Goal: Task Accomplishment & Management: Manage account settings

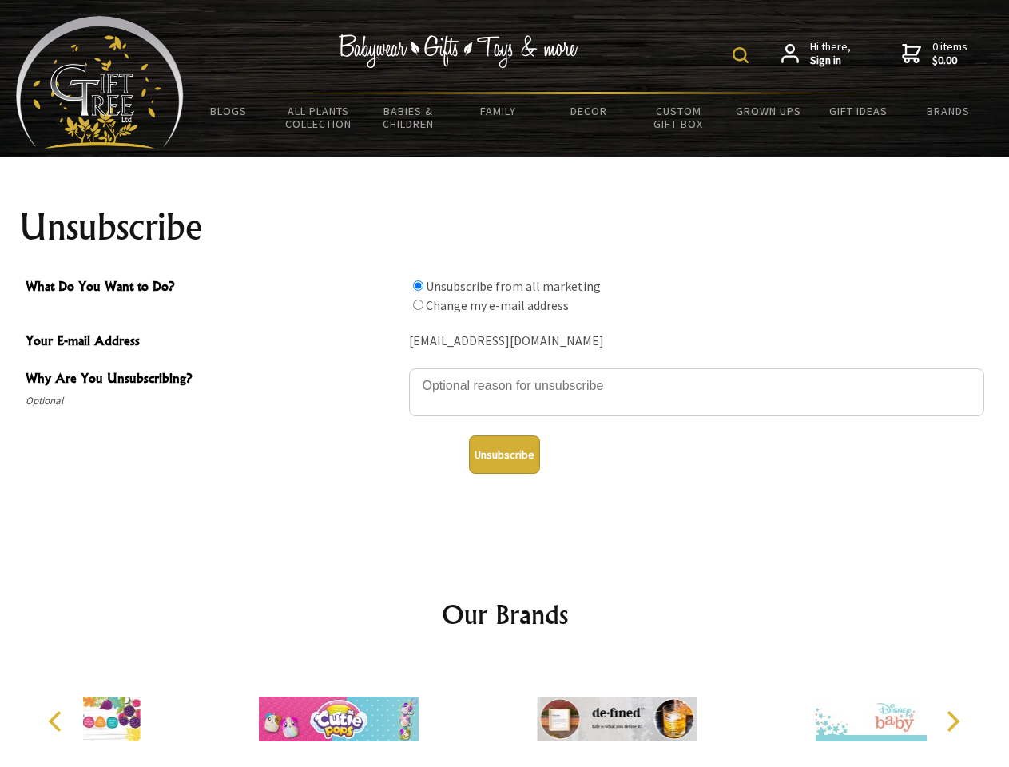
click at [743, 55] on img at bounding box center [741, 55] width 16 height 16
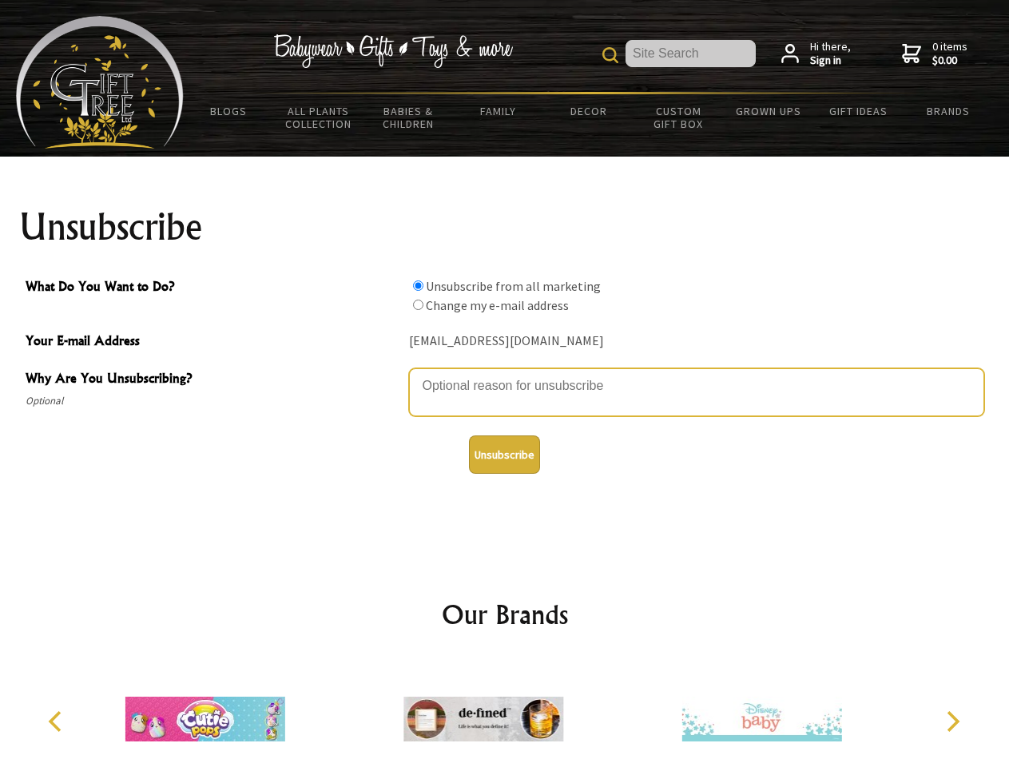
click at [505, 374] on textarea "Why Are You Unsubscribing?" at bounding box center [696, 392] width 575 height 48
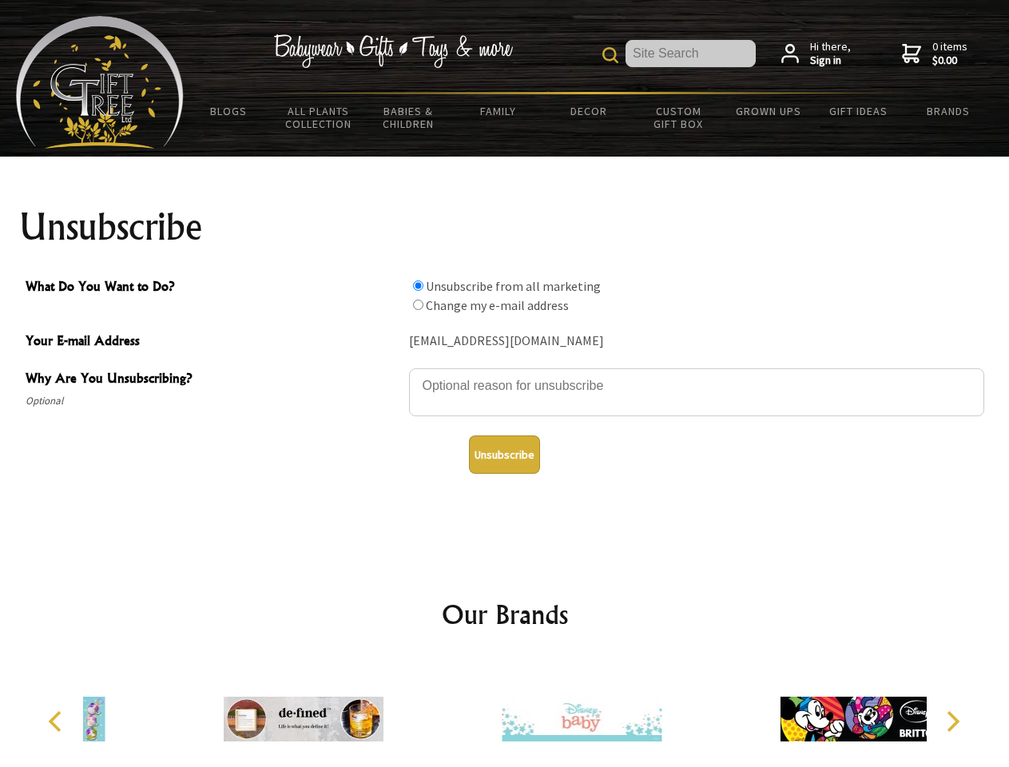
click at [418, 285] on input "What Do You Want to Do?" at bounding box center [418, 286] width 10 height 10
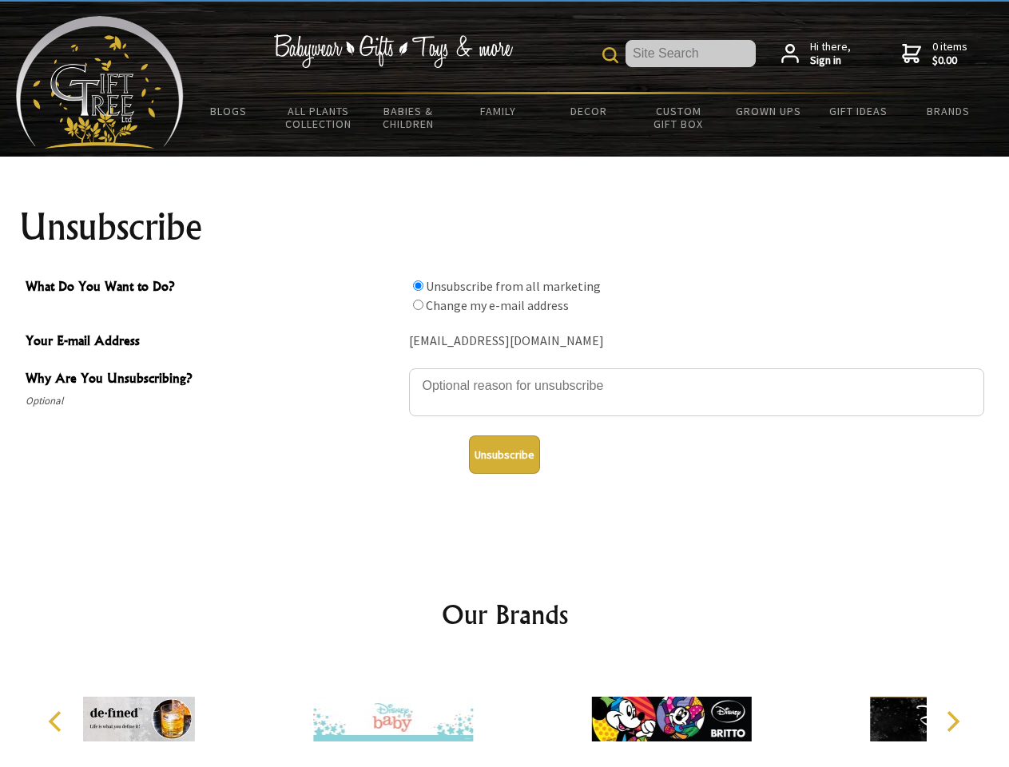
click at [418, 305] on input "What Do You Want to Do?" at bounding box center [418, 305] width 10 height 10
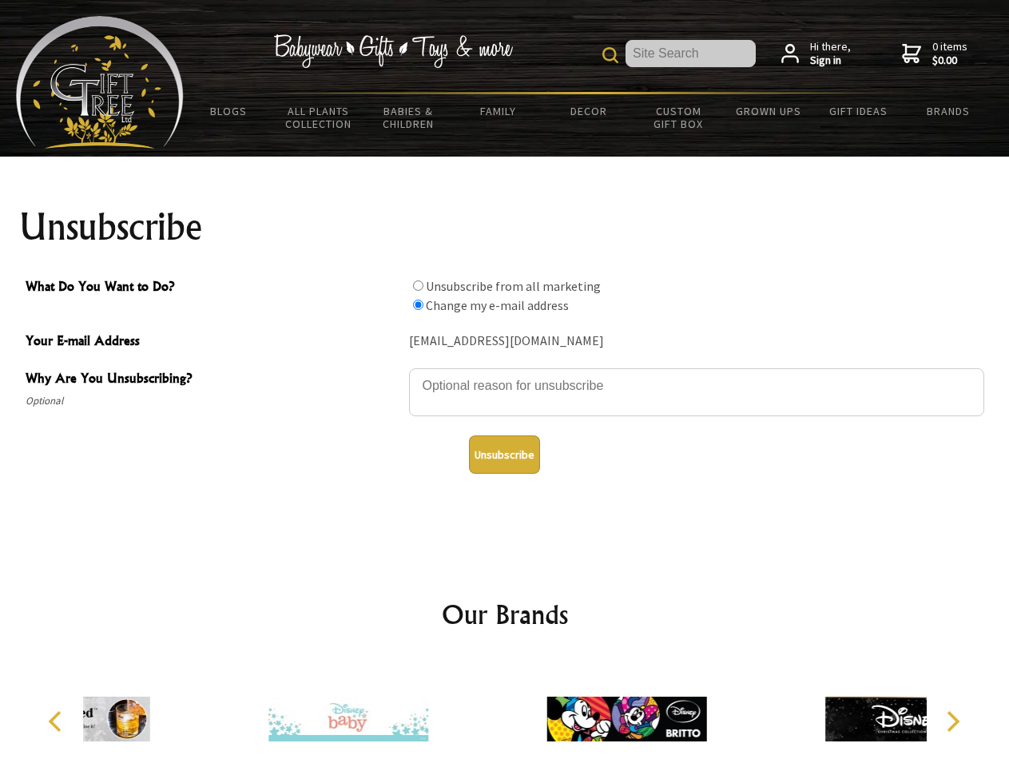
radio input "true"
click at [504, 455] on button "Unsubscribe" at bounding box center [504, 455] width 71 height 38
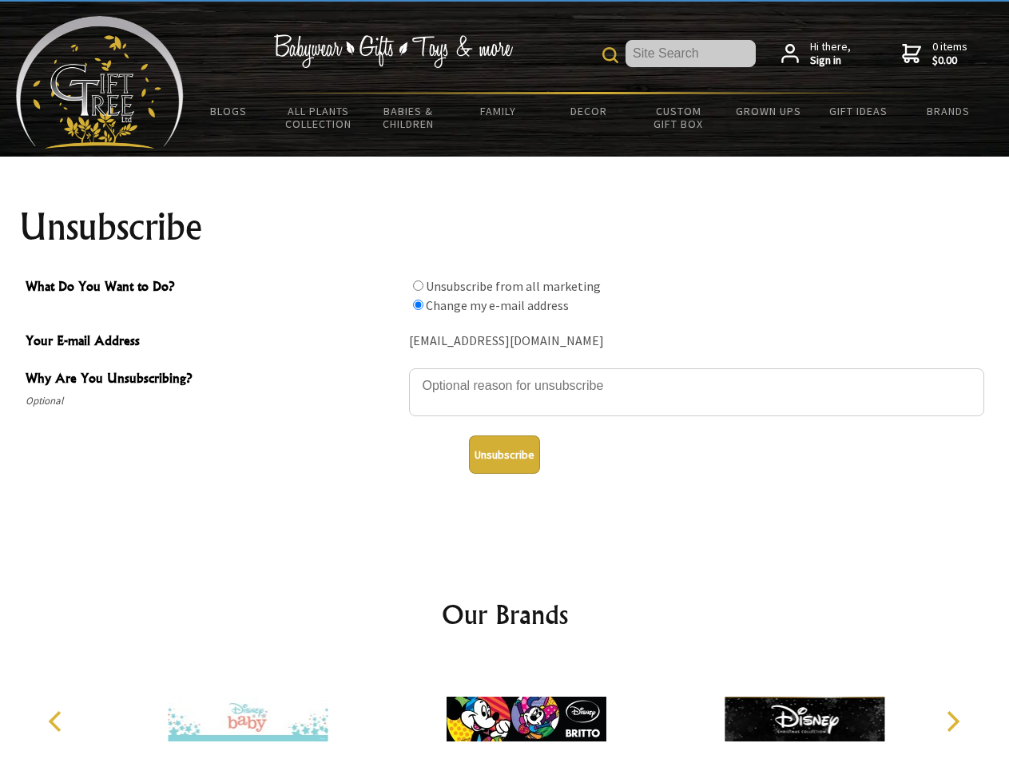
click at [505, 713] on img at bounding box center [527, 719] width 160 height 120
click at [58, 722] on icon "Previous" at bounding box center [56, 721] width 21 height 21
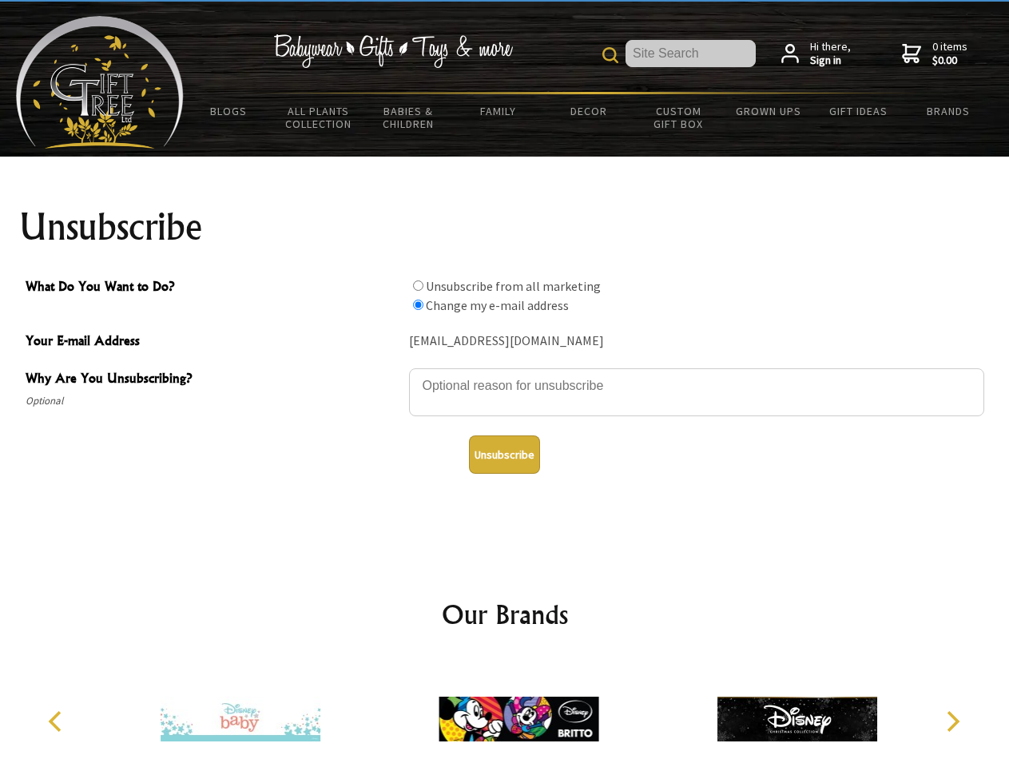
click at [953, 722] on icon "Next" at bounding box center [951, 721] width 21 height 21
